Goal: Use online tool/utility: Utilize a website feature to perform a specific function

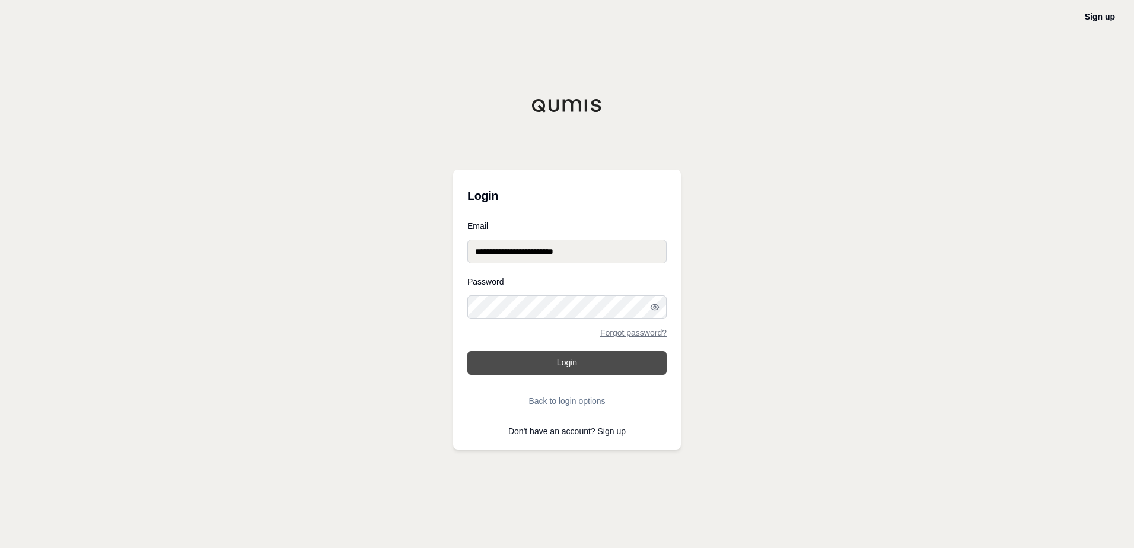
click at [569, 359] on button "Login" at bounding box center [566, 363] width 199 height 24
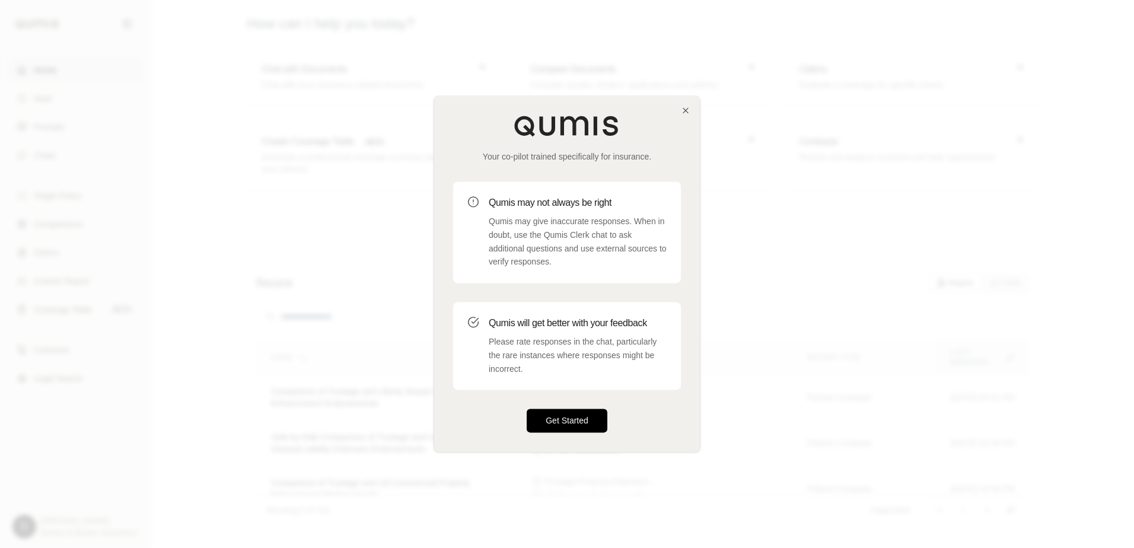
click at [563, 421] on button "Get Started" at bounding box center [567, 421] width 81 height 24
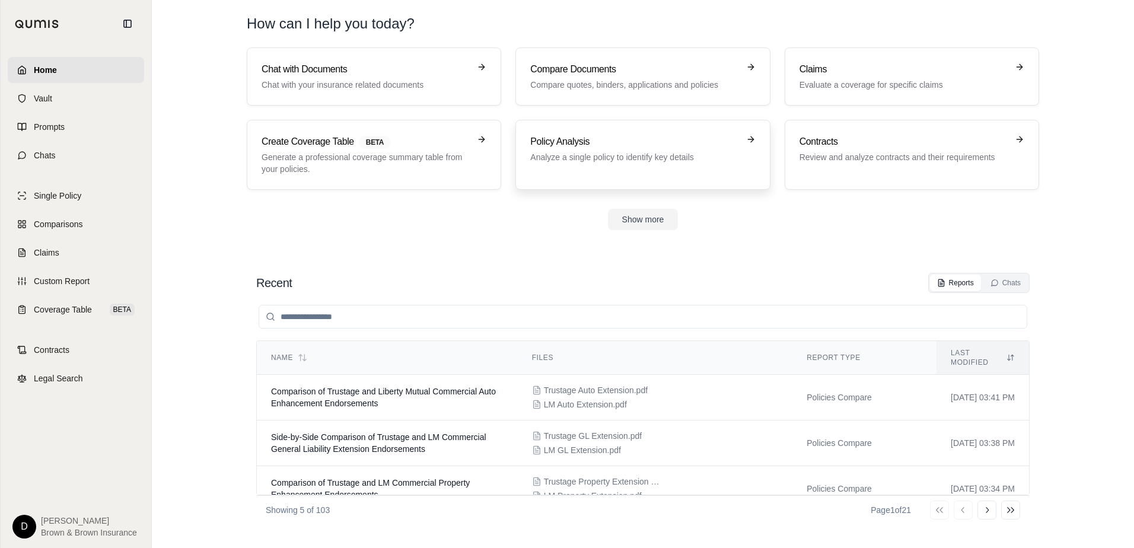
click at [641, 170] on div "Policy Analysis Analyze a single policy to identify key details" at bounding box center [642, 155] width 225 height 40
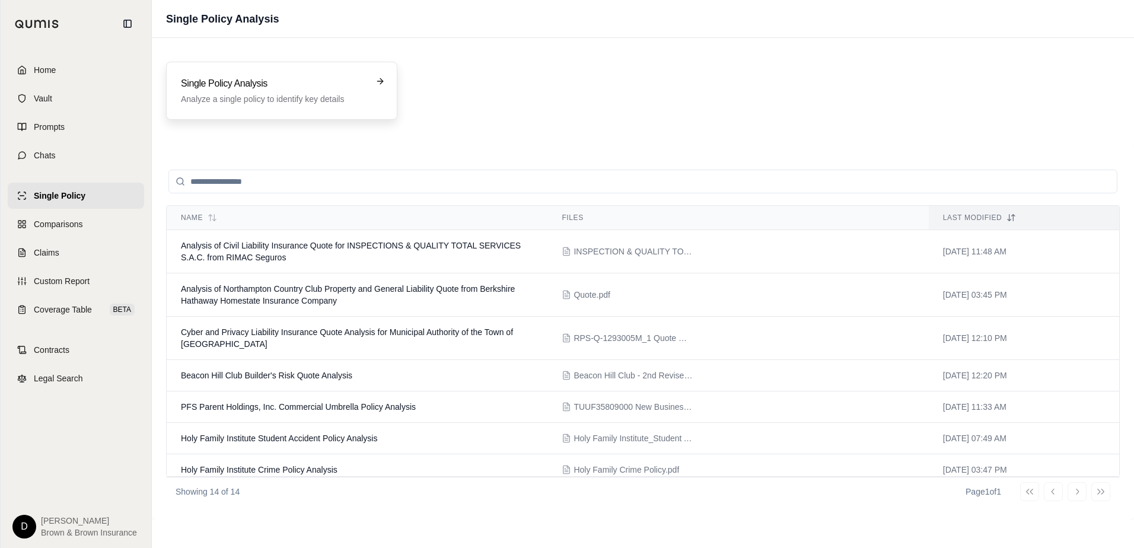
click at [284, 79] on h3 "Single Policy Analysis" at bounding box center [273, 83] width 185 height 14
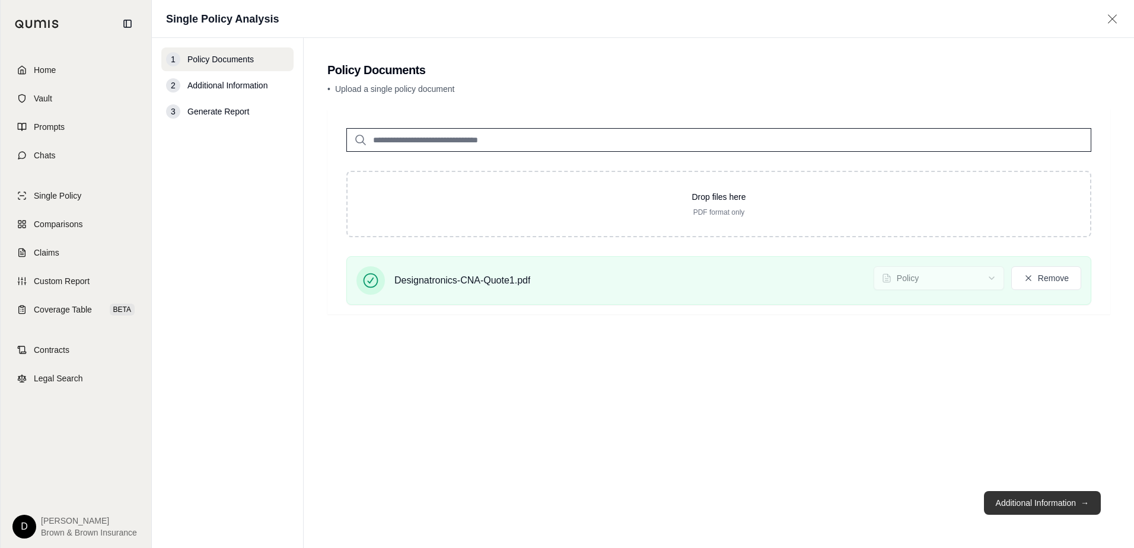
click at [1028, 508] on button "Additional Information →" at bounding box center [1042, 503] width 117 height 24
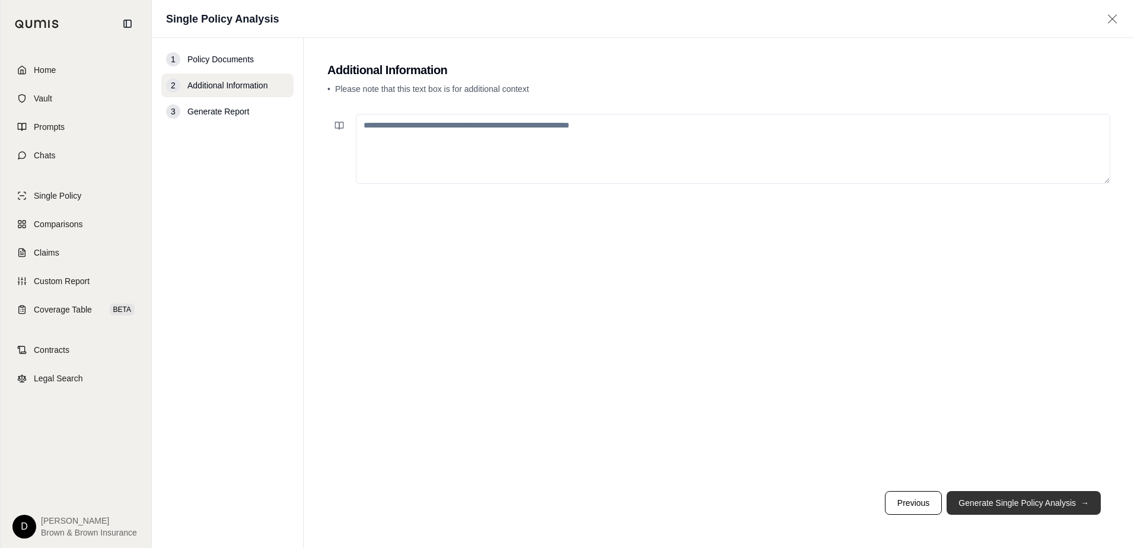
click at [1028, 508] on button "Generate Single Policy Analysis →" at bounding box center [1023, 503] width 154 height 24
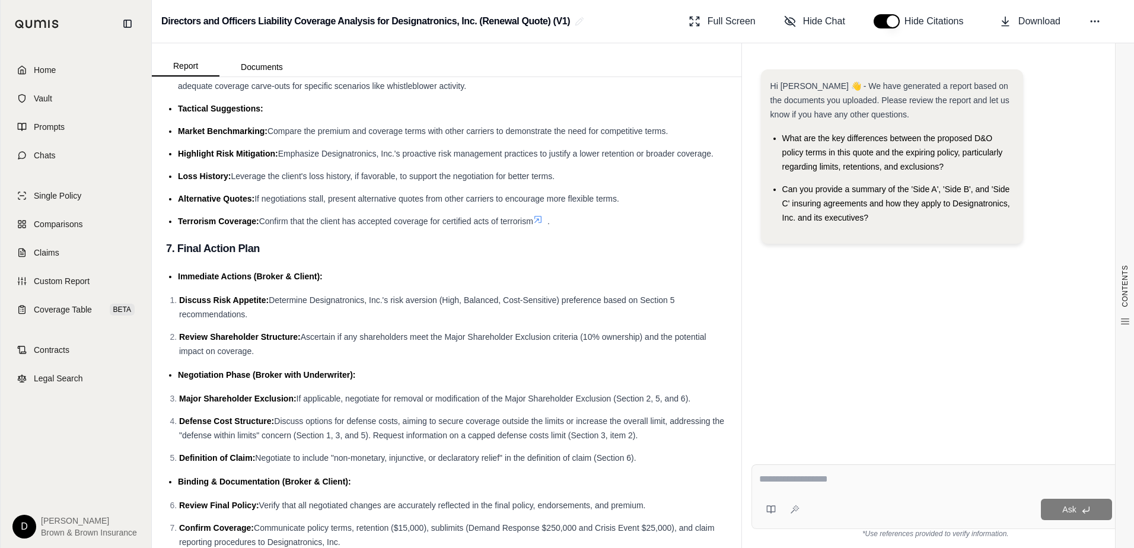
scroll to position [2597, 0]
